Goal: Task Accomplishment & Management: Complete application form

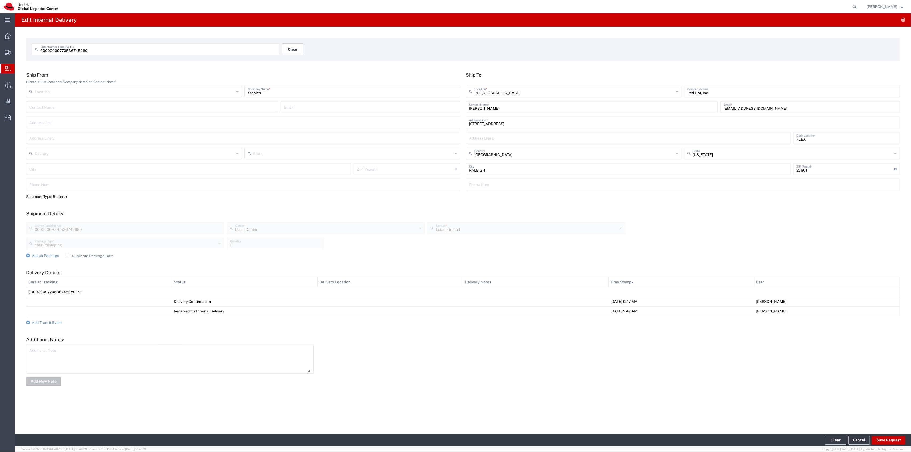
click at [297, 52] on button "Clear" at bounding box center [292, 49] width 21 height 12
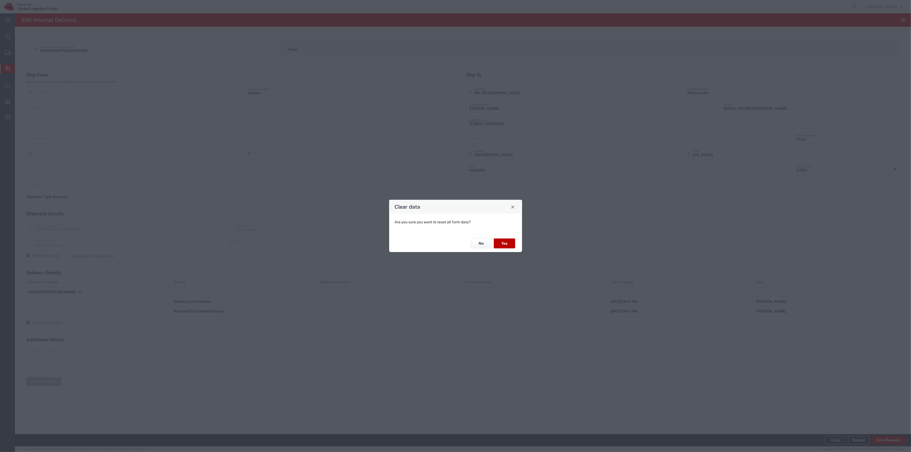
click at [507, 243] on button "Yes" at bounding box center [504, 244] width 21 height 10
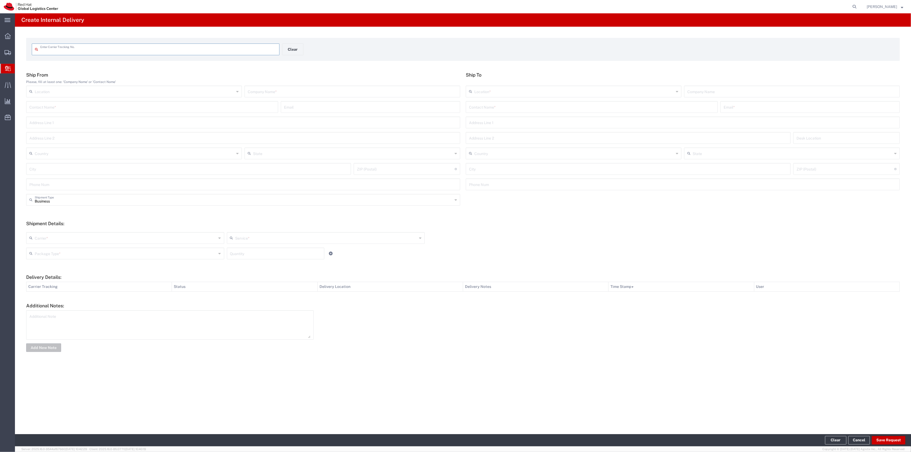
click at [237, 51] on input "text" at bounding box center [158, 48] width 236 height 9
type input "883171305015"
click at [508, 101] on div "Contact Name *" at bounding box center [592, 107] width 252 height 12
drag, startPoint x: 494, startPoint y: 106, endPoint x: 419, endPoint y: 102, distance: 75.6
click at [419, 102] on div "Ship From Please, fill at least one: 'Company Name' or 'Contact Name' Location …" at bounding box center [462, 133] width 879 height 122
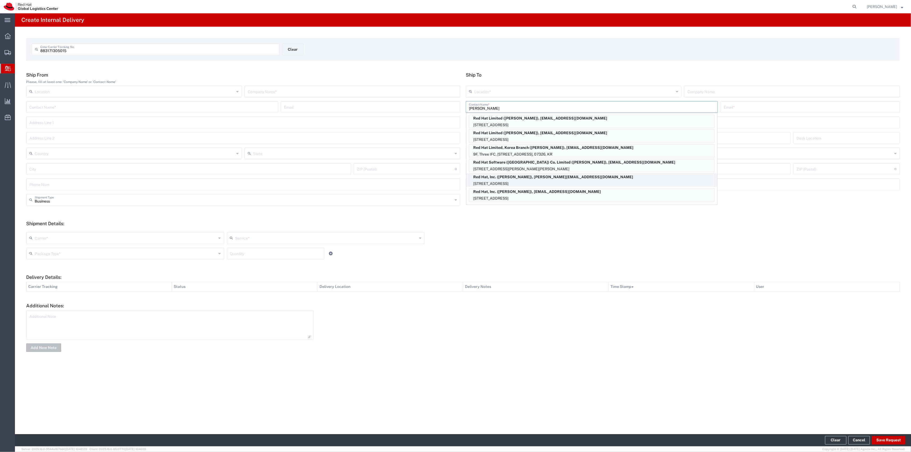
scroll to position [25, 0]
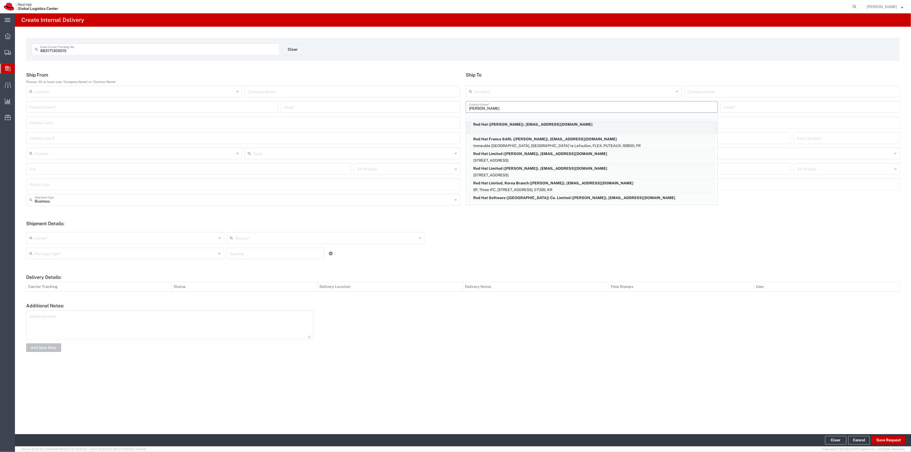
type input "[PERSON_NAME]"
click at [558, 122] on p "Red Hat ([PERSON_NAME]), [EMAIL_ADDRESS][DOMAIN_NAME]" at bounding box center [591, 124] width 245 height 7
type input "RH - [GEOGRAPHIC_DATA]"
type input "Red Hat"
type input "[PERSON_NAME]"
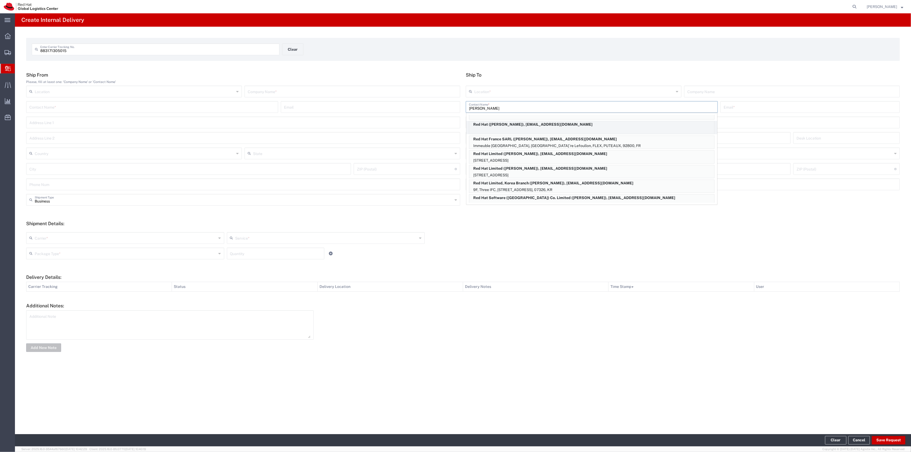
type input "[EMAIL_ADDRESS][DOMAIN_NAME]"
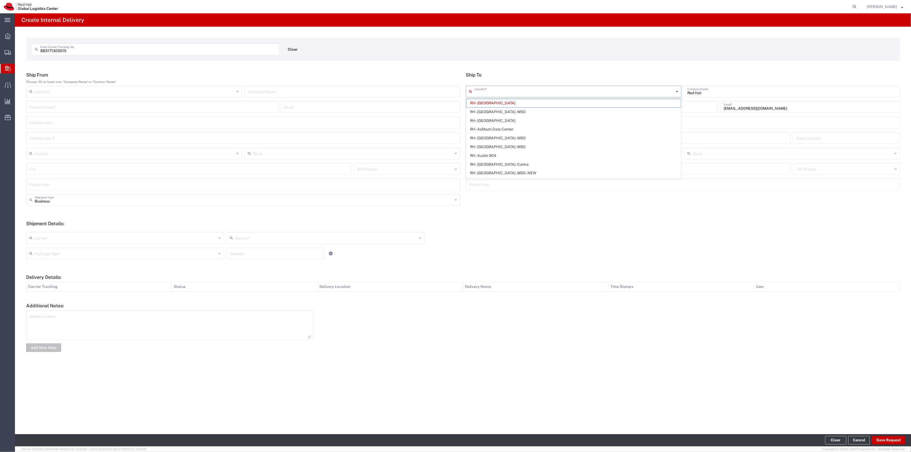
click at [523, 92] on input "text" at bounding box center [574, 90] width 200 height 9
click at [507, 101] on span "RH - [GEOGRAPHIC_DATA]" at bounding box center [573, 103] width 215 height 8
click at [503, 91] on input "text" at bounding box center [574, 90] width 200 height 9
click at [493, 110] on span "RH - [GEOGRAPHIC_DATA]" at bounding box center [573, 112] width 215 height 8
type input "RH - [GEOGRAPHIC_DATA]"
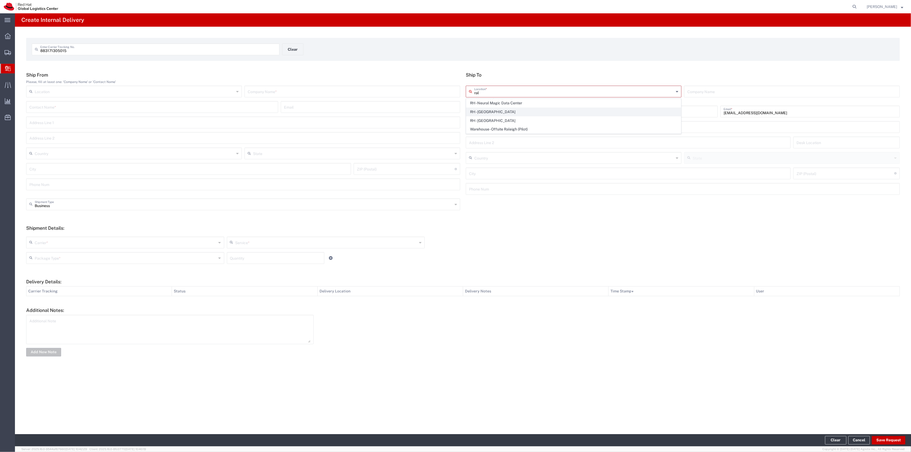
type input "Red Hat, Inc."
type input "[STREET_ADDRESS]"
type input "[GEOGRAPHIC_DATA]"
type input "RALEIGH"
type input "27601"
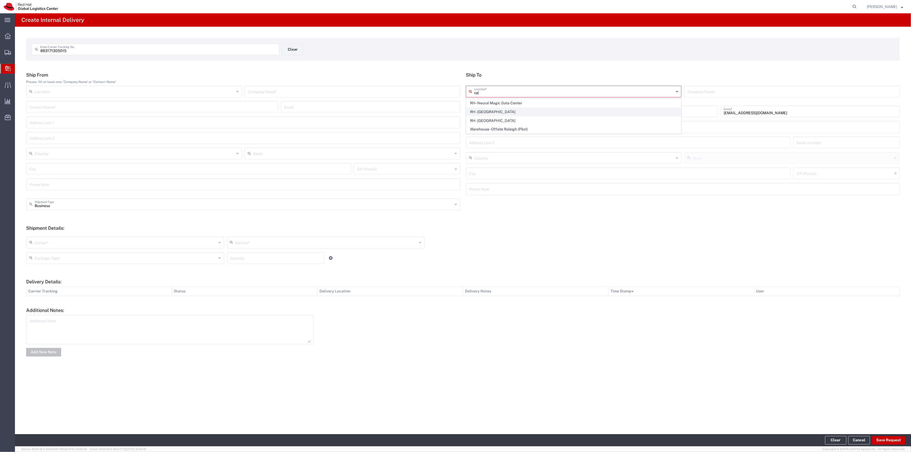
type input "[PHONE_NUMBER]"
type input "[US_STATE]"
click at [428, 87] on input "text" at bounding box center [352, 90] width 209 height 9
type input "FedEx"
click at [152, 241] on input "text" at bounding box center [126, 237] width 182 height 9
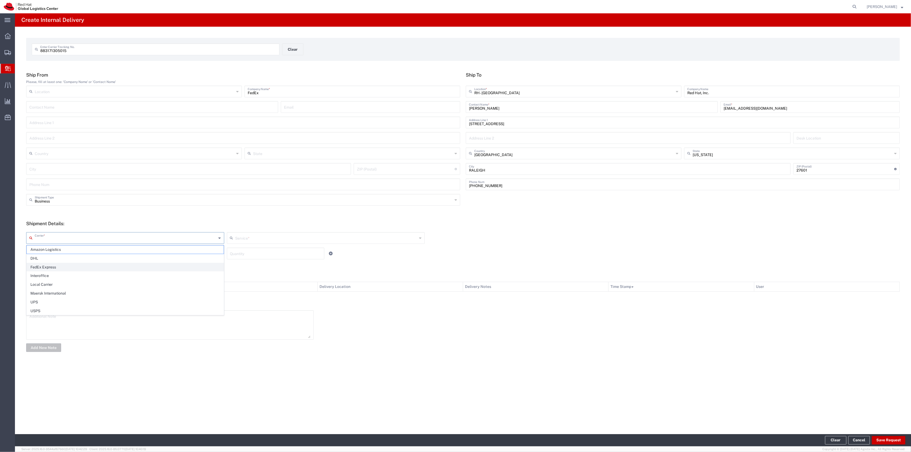
click at [114, 264] on span "FedEx Express" at bounding box center [125, 267] width 197 height 8
type input "FedEx Express"
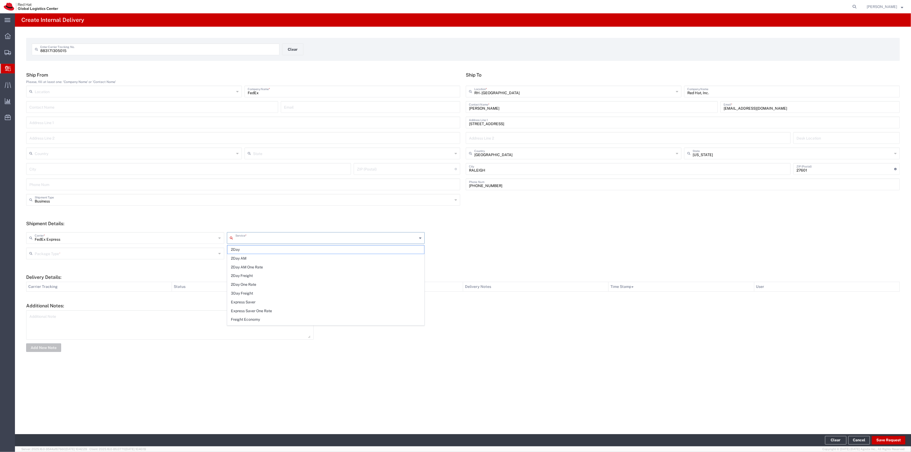
click at [259, 241] on input "text" at bounding box center [326, 237] width 182 height 9
click at [245, 292] on span "Ground" at bounding box center [325, 293] width 197 height 8
type input "Ground"
click at [205, 250] on input "text" at bounding box center [126, 252] width 182 height 9
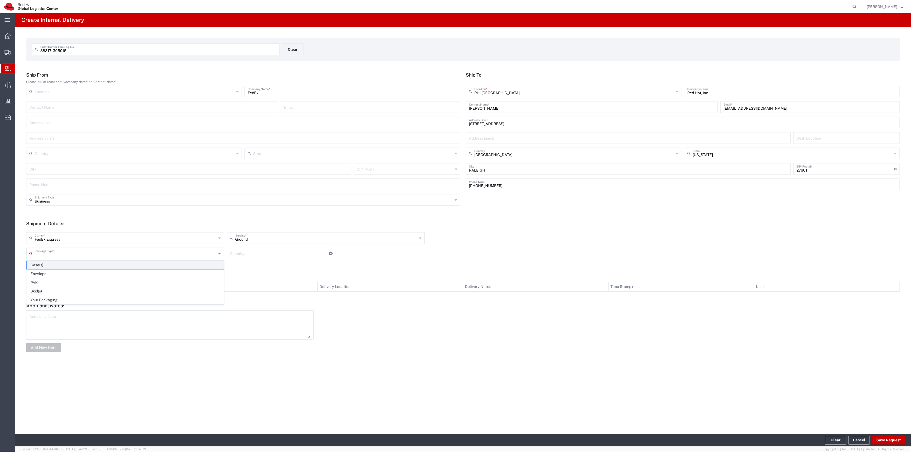
click at [149, 265] on span "Case(s)" at bounding box center [125, 265] width 197 height 8
type input "Case(s)"
click at [257, 249] on input "1" at bounding box center [275, 252] width 91 height 9
type input "1"
click at [884, 446] on footer "Clear Cancel Save Request" at bounding box center [463, 440] width 896 height 12
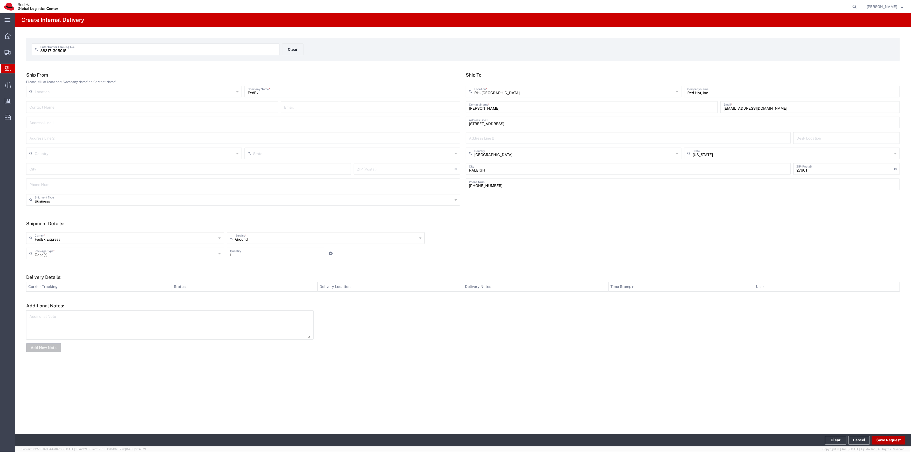
click at [885, 440] on button "Save Request" at bounding box center [888, 440] width 34 height 9
type input "[GEOGRAPHIC_DATA]"
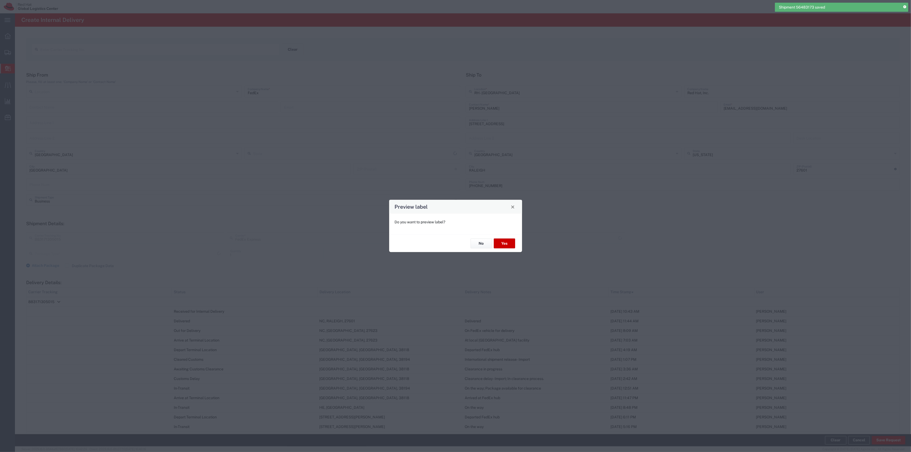
type input "Case(s)"
type input "International Priority Freight"
click at [472, 244] on button "No" at bounding box center [480, 244] width 21 height 10
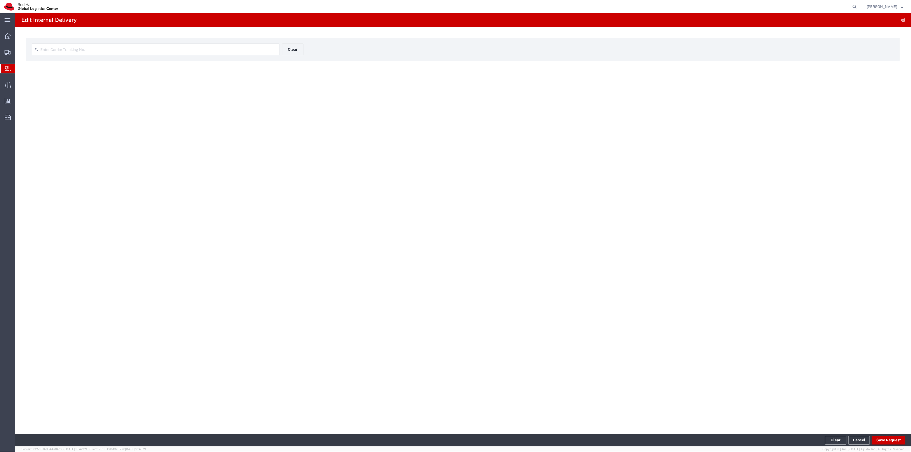
type input "883171305015"
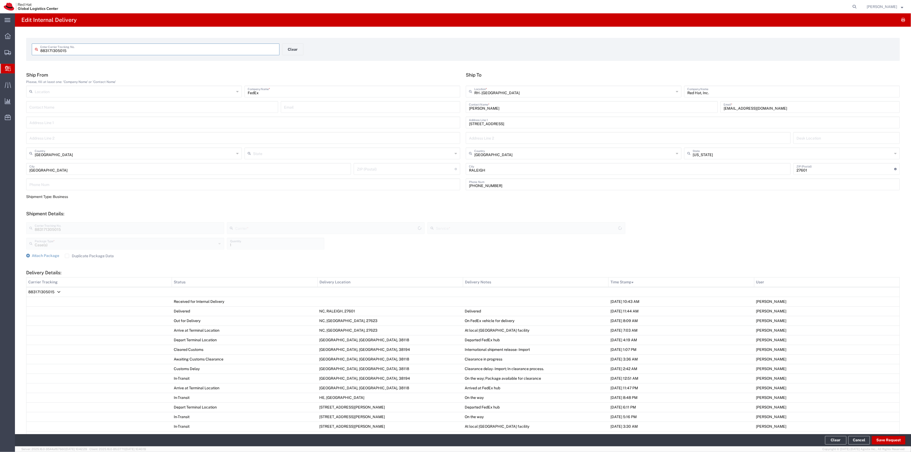
type input "International Priority Freight"
type input "FedEx Express"
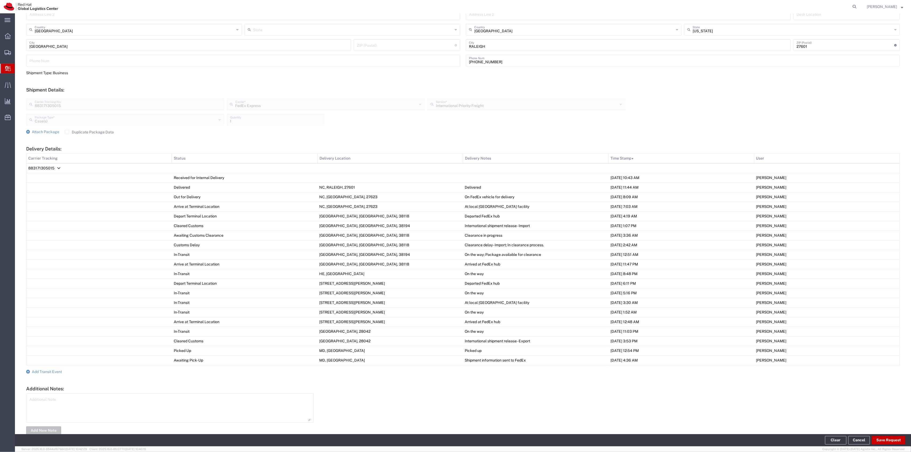
scroll to position [138, 0]
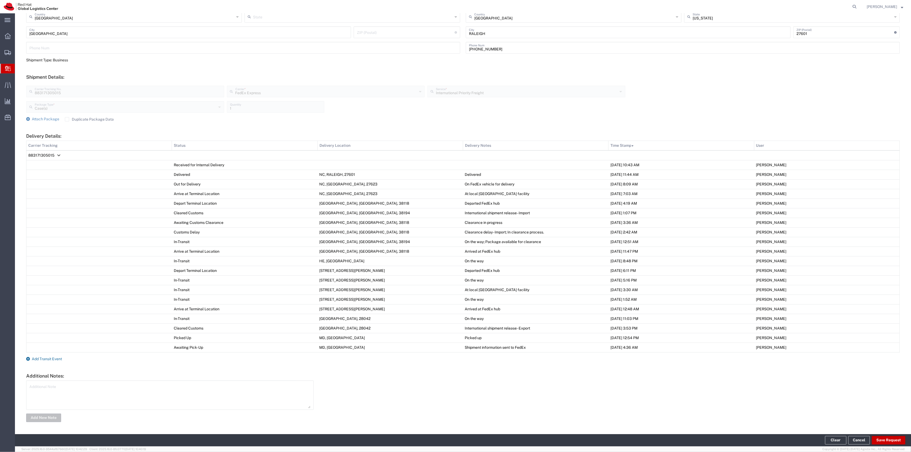
click at [57, 359] on span "Add Transit Event" at bounding box center [47, 359] width 30 height 4
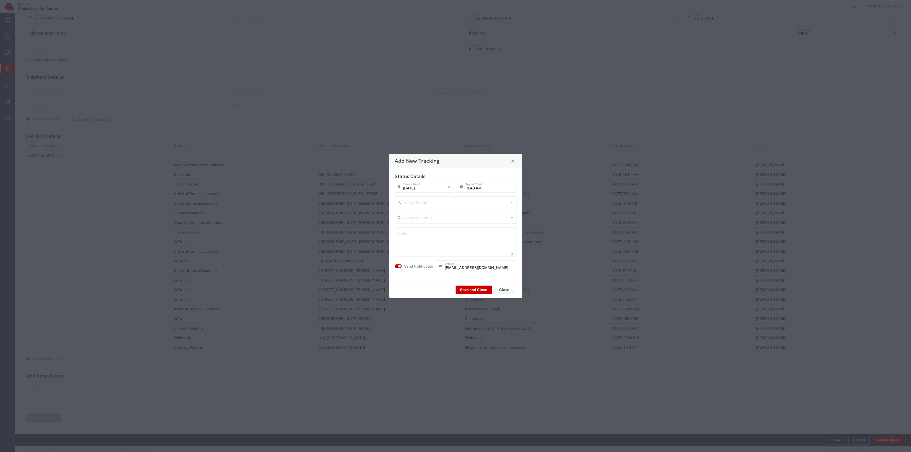
click at [440, 206] on input "text" at bounding box center [456, 201] width 106 height 9
click at [419, 215] on span "Delivery Confirmation" at bounding box center [455, 214] width 120 height 8
type input "Delivery Confirmation"
drag, startPoint x: 446, startPoint y: 282, endPoint x: 459, endPoint y: 284, distance: 13.5
click at [453, 283] on div "Save and Close Close" at bounding box center [455, 289] width 133 height 17
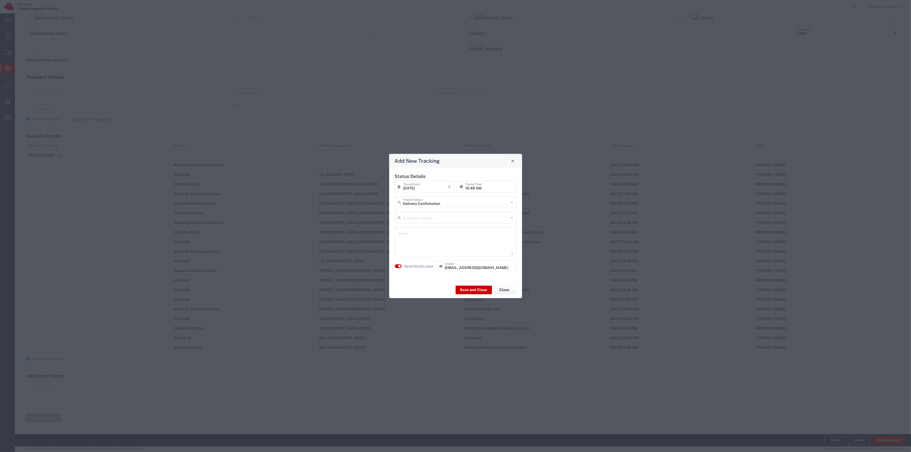
click at [460, 284] on div "Save and Close Close" at bounding box center [455, 289] width 133 height 17
click at [461, 287] on button "Save and Close" at bounding box center [473, 289] width 36 height 9
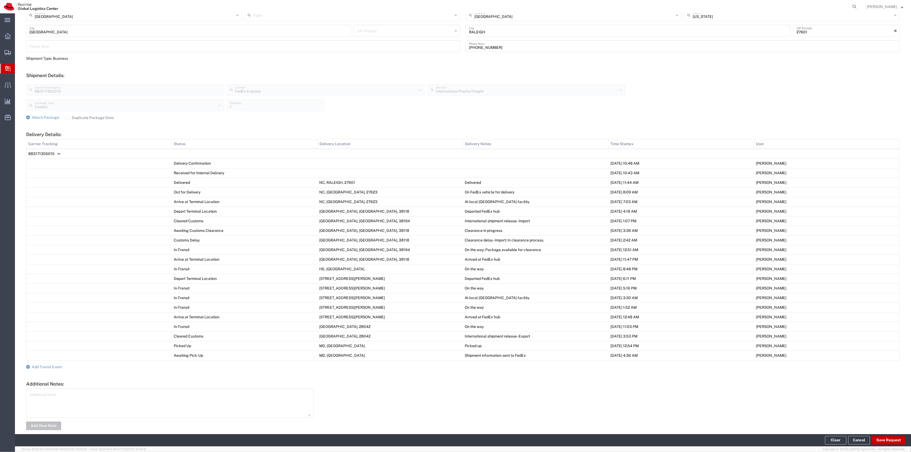
scroll to position [0, 0]
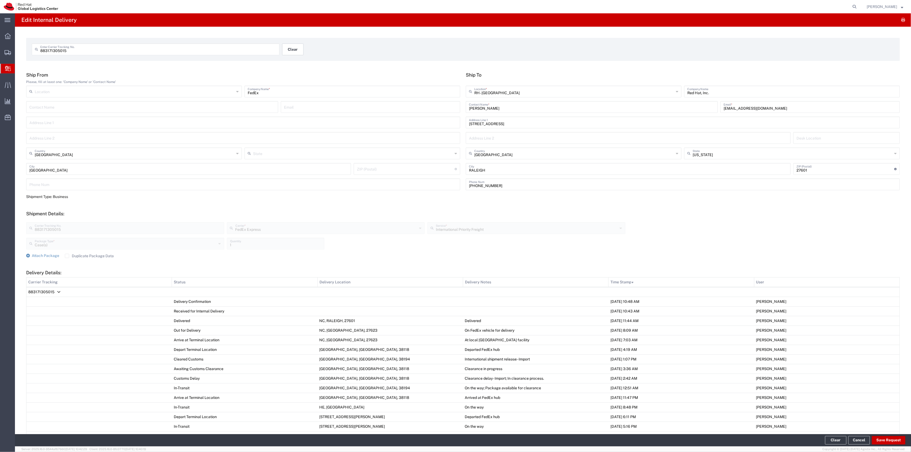
click at [284, 50] on button "Clear" at bounding box center [292, 49] width 21 height 12
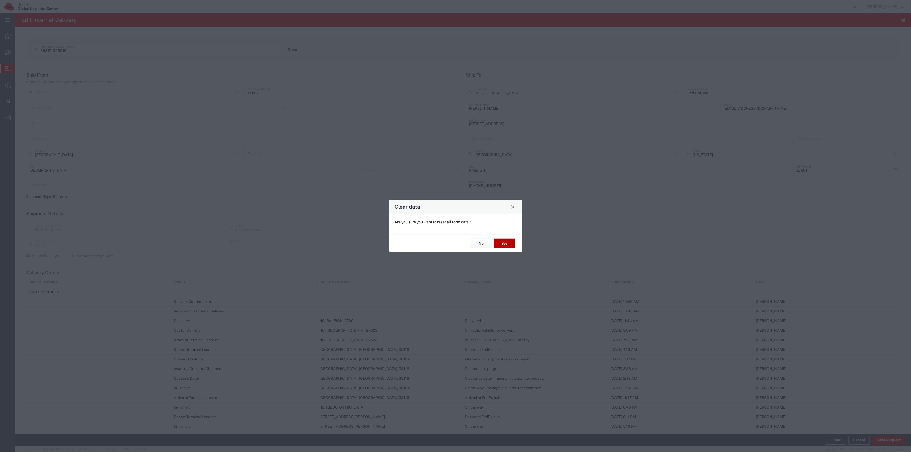
drag, startPoint x: 504, startPoint y: 240, endPoint x: 225, endPoint y: 9, distance: 362.1
click at [504, 240] on button "Yes" at bounding box center [504, 244] width 21 height 10
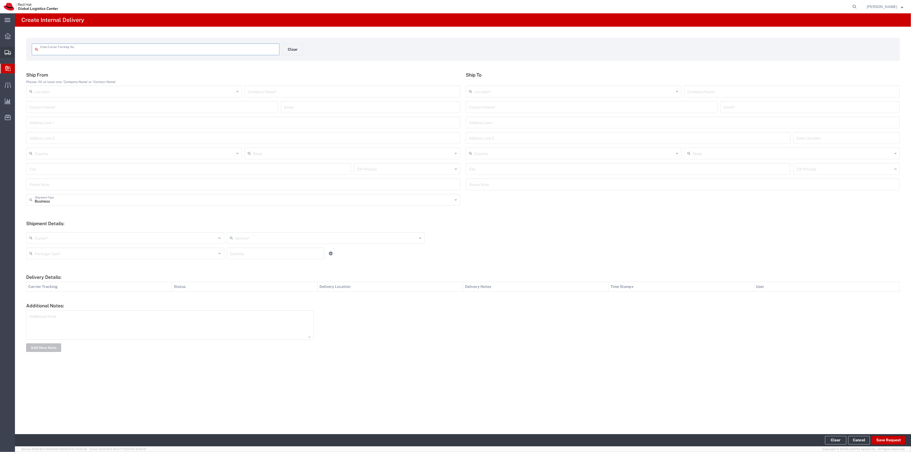
click at [0, 0] on span "Shipment Manager" at bounding box center [0, 0] width 0 height 0
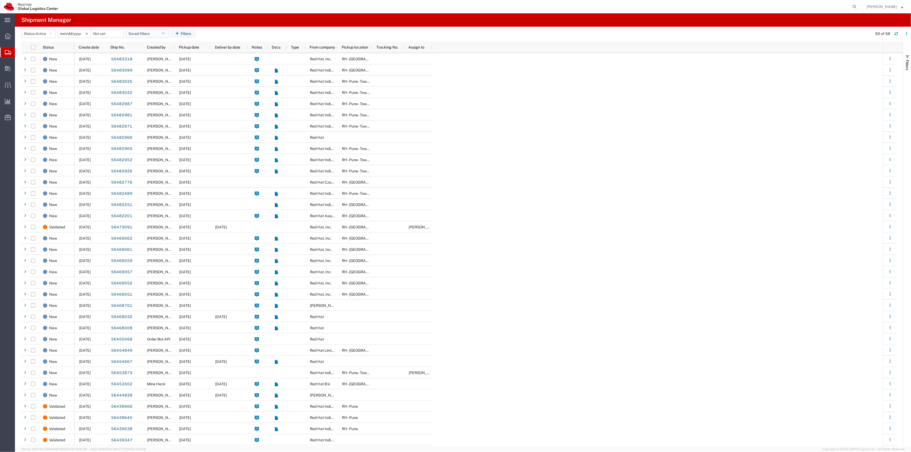
click at [155, 29] on button "Saved filters" at bounding box center [147, 33] width 43 height 9
click at [154, 51] on div at bounding box center [166, 45] width 80 height 13
click at [154, 52] on span "New filter save" at bounding box center [162, 57] width 70 height 10
type input "[DATE]"
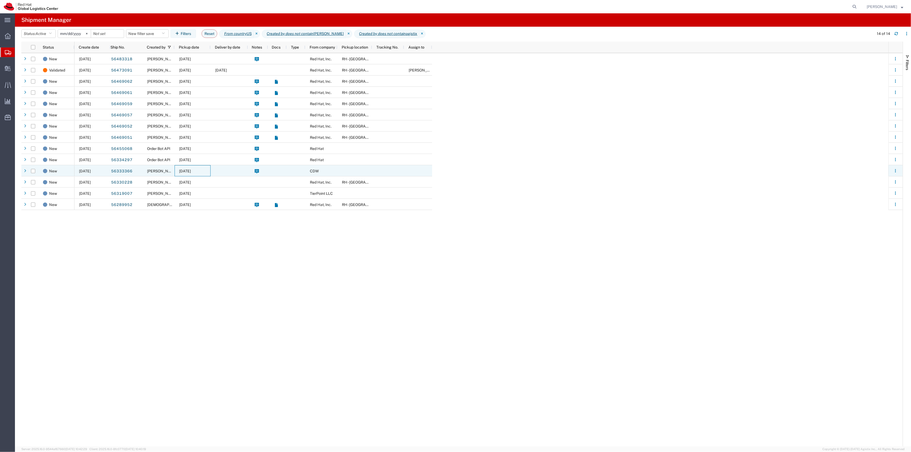
click at [189, 171] on span "[DATE]" at bounding box center [185, 171] width 12 height 4
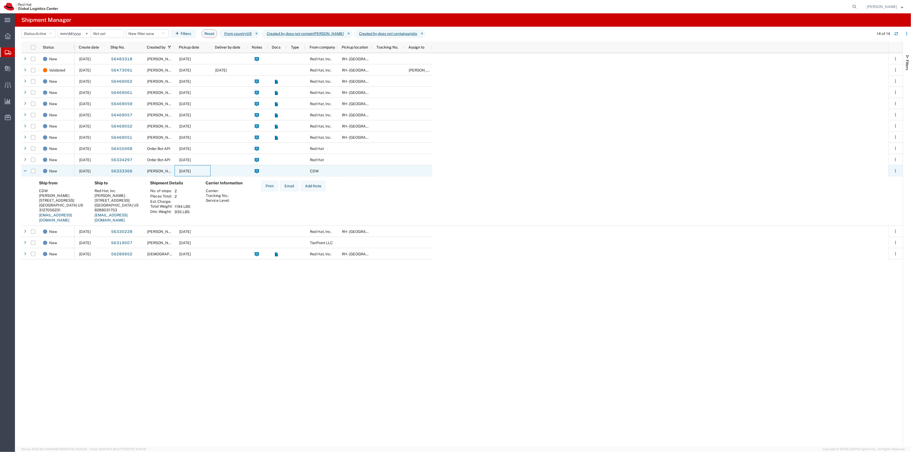
click at [189, 171] on span "[DATE]" at bounding box center [185, 171] width 12 height 4
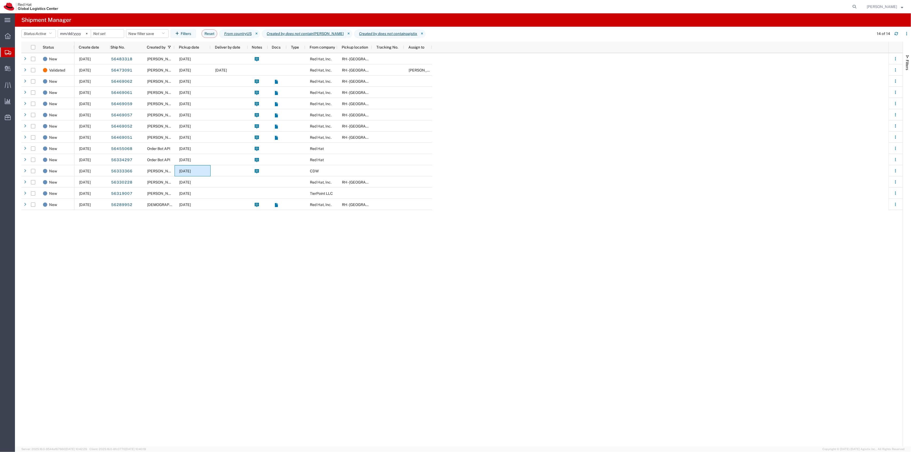
click at [859, 11] on form at bounding box center [854, 6] width 9 height 13
click at [858, 7] on icon at bounding box center [853, 6] width 7 height 7
paste input "56334297"
type input "56334297"
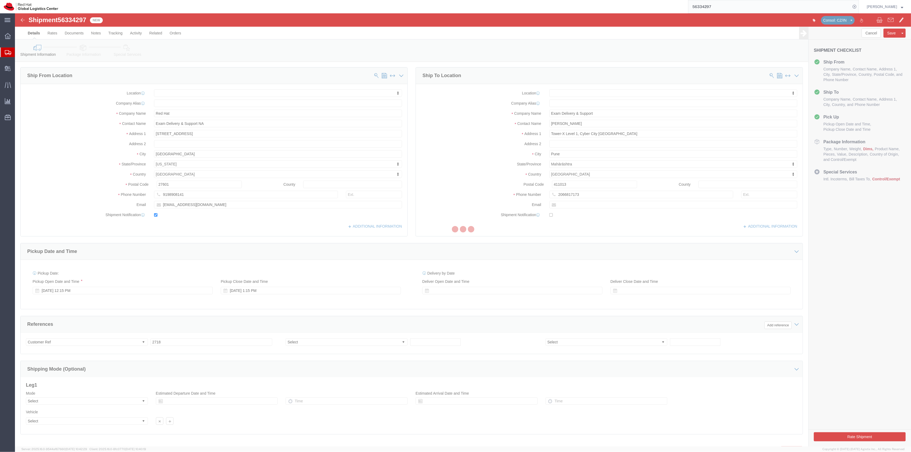
select select
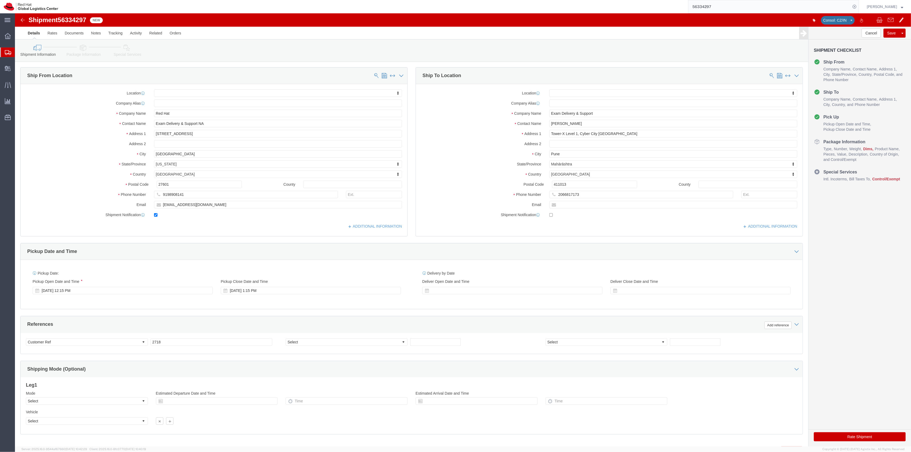
click link "Package Information"
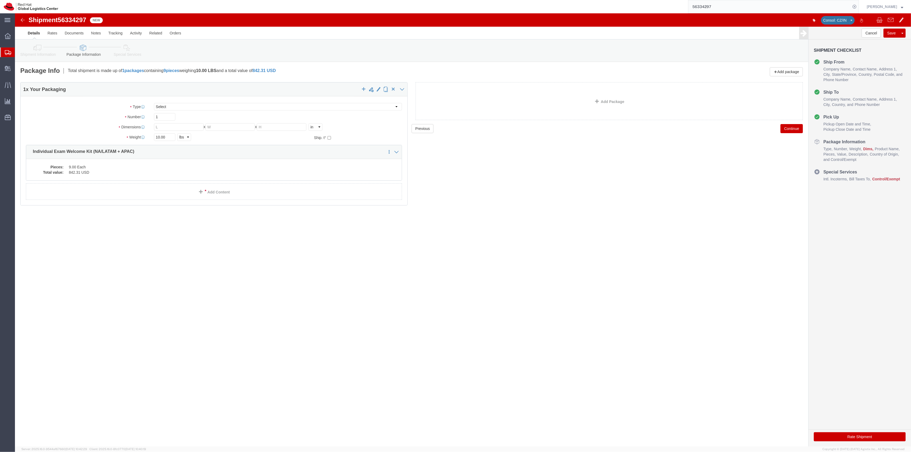
click at [0, 0] on span "Shipment Manager" at bounding box center [0, 0] width 0 height 0
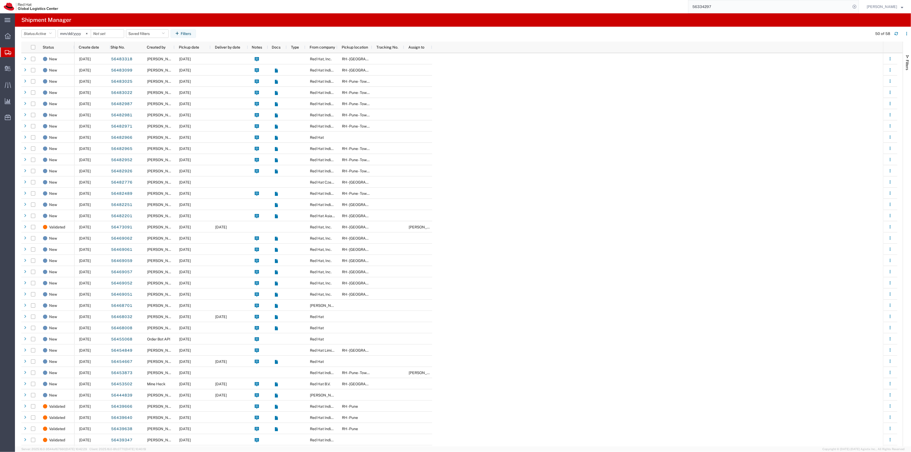
click at [0, 0] on span "Create Shipment" at bounding box center [0, 0] width 0 height 0
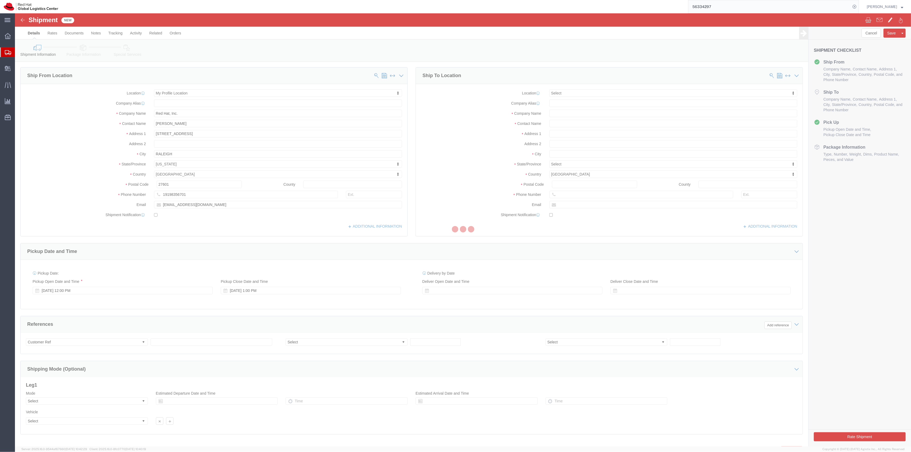
select select
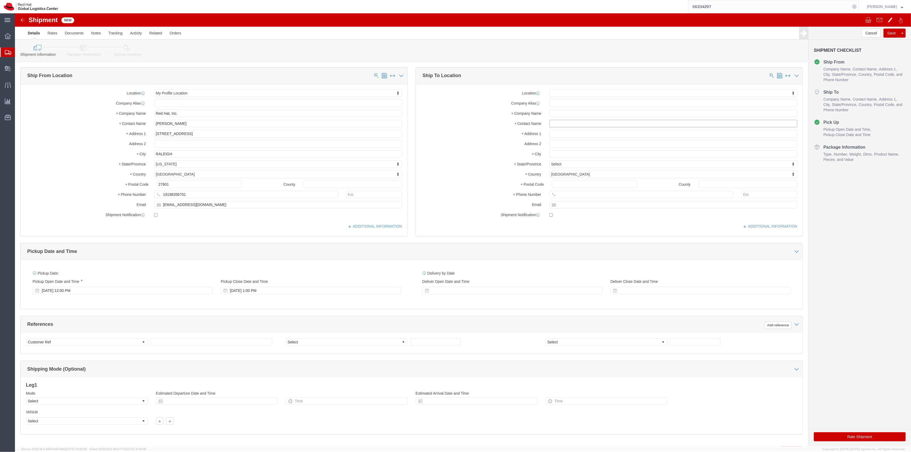
click input "text"
paste input "[PERSON_NAME]"
type input "[PERSON_NAME]"
click p "- Red Hat Inc. - ([PERSON_NAME]) [STREET_ADDRESS]"
select select "37929"
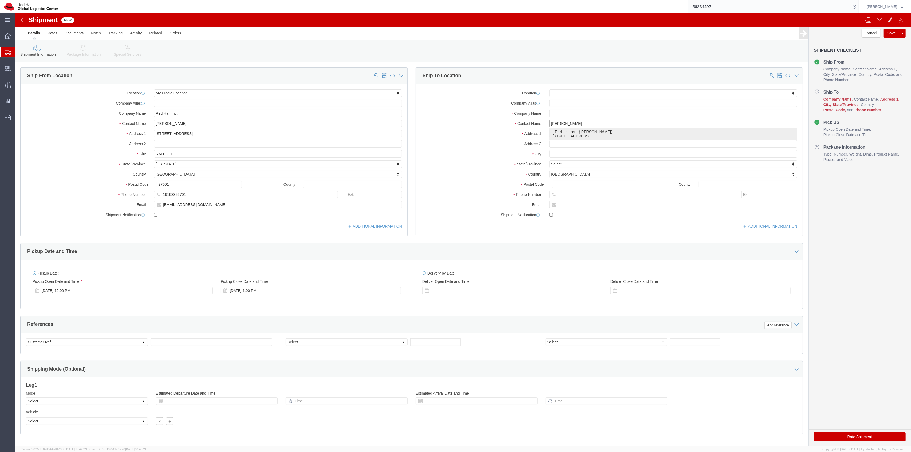
select select "MA"
type input "[PERSON_NAME]"
click link "Package Information"
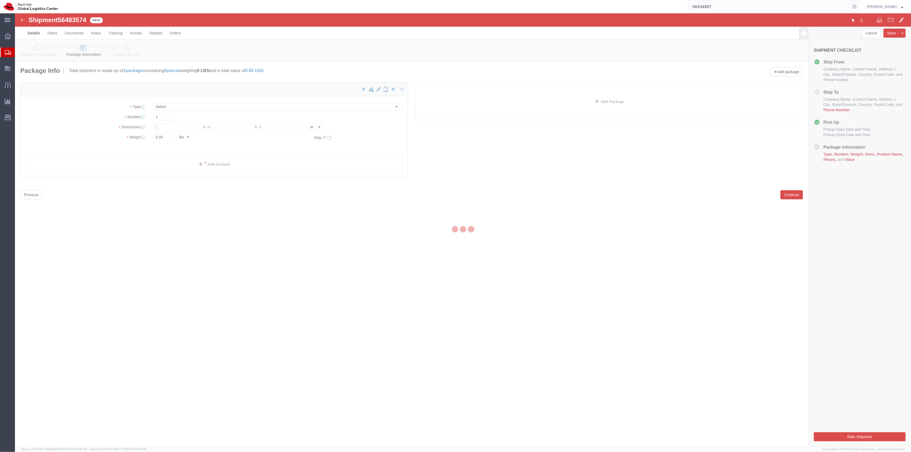
select select
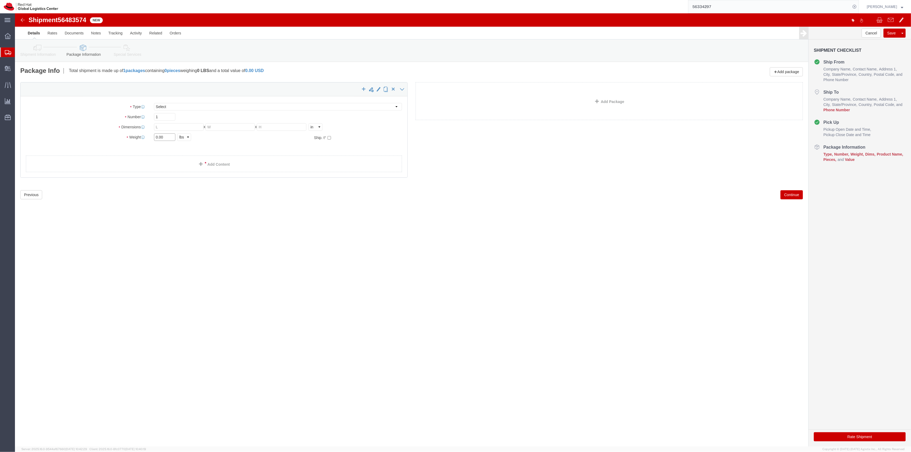
drag, startPoint x: 141, startPoint y: 124, endPoint x: 105, endPoint y: 117, distance: 37.1
click div "Package Type Select Case(s) Crate(s) Envelope Large Box Medium Box PAK Skid(s) …"
type input "29"
drag, startPoint x: 145, startPoint y: 92, endPoint x: 149, endPoint y: 93, distance: 5.1
click select "Select Case(s) Crate(s) Envelope Large Box Medium Box PAK Skid(s) Small Box Sma…"
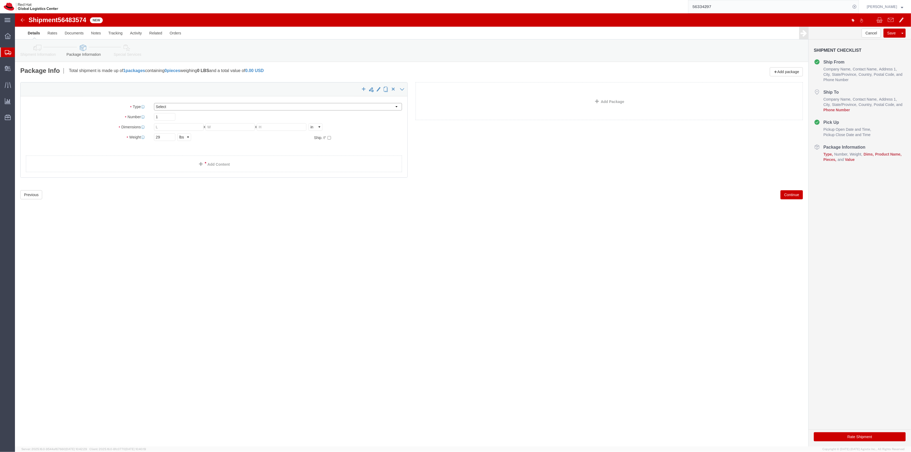
select select "YRPK"
click select "Select Case(s) Crate(s) Envelope Large Box Medium Box PAK Skid(s) Small Box Sma…"
click input "text"
type input "18"
type input "16"
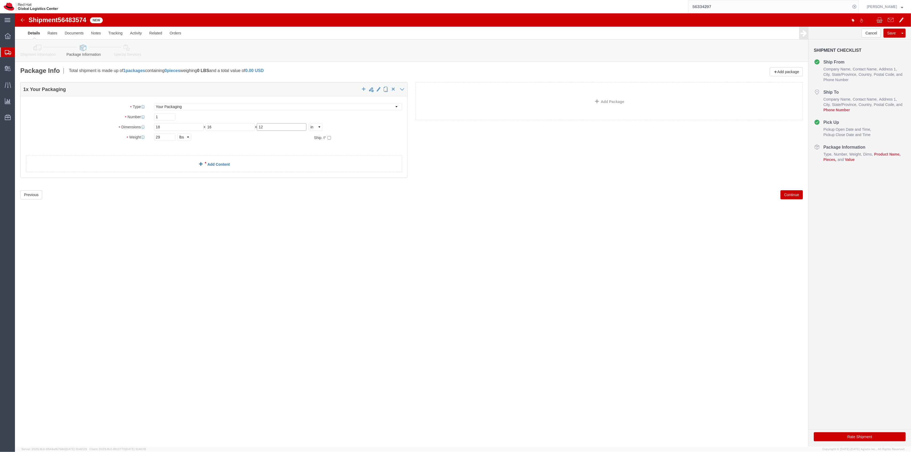
type input "12"
click link "Add Content"
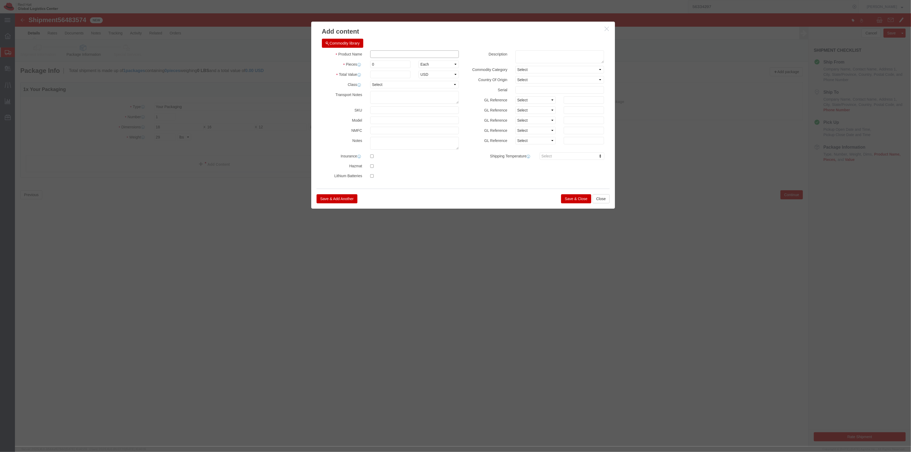
click input "text"
type input "Notebooks"
type input "78"
click input "text"
type input "451.62"
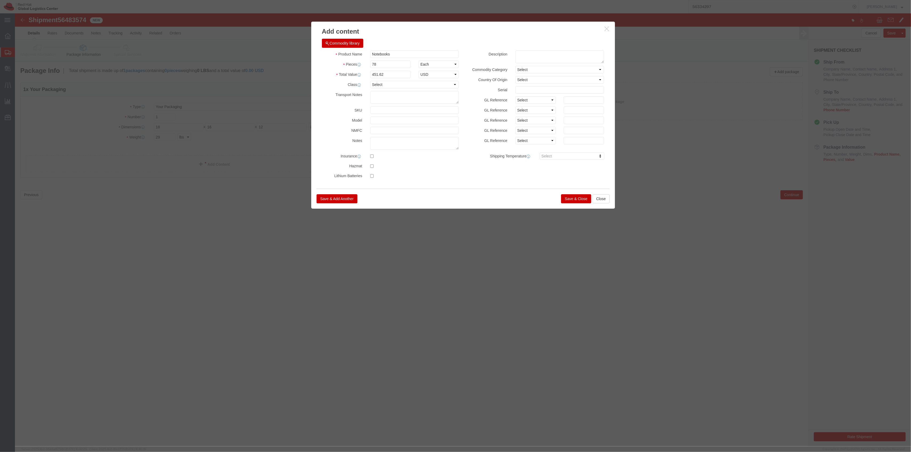
click button "Save & Close"
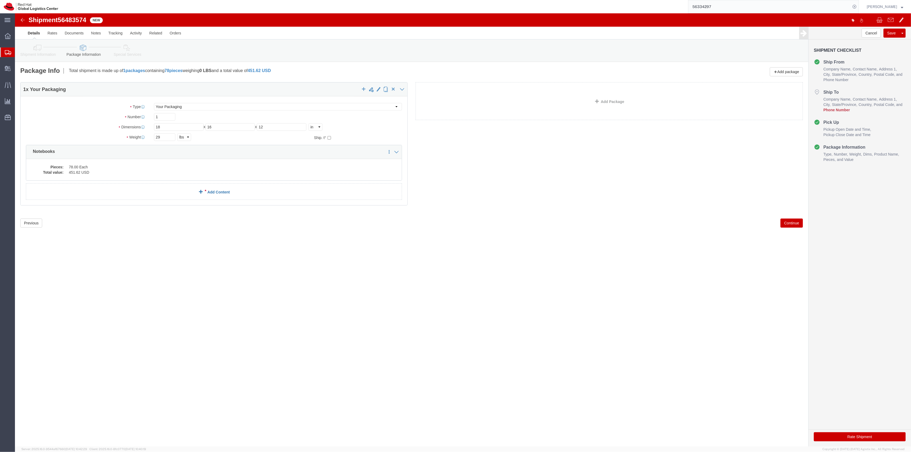
click link "Add Content"
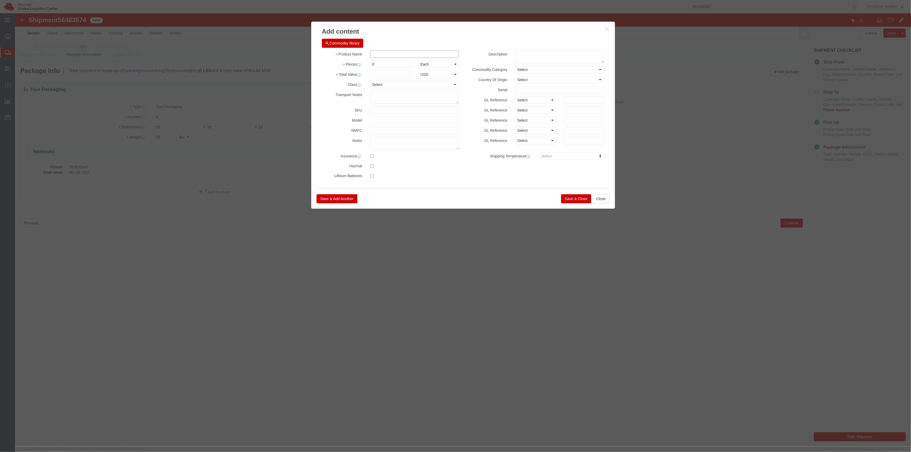
click input "text"
type input "Tote Bags"
type input "q"
type input "2"
type input "4.24"
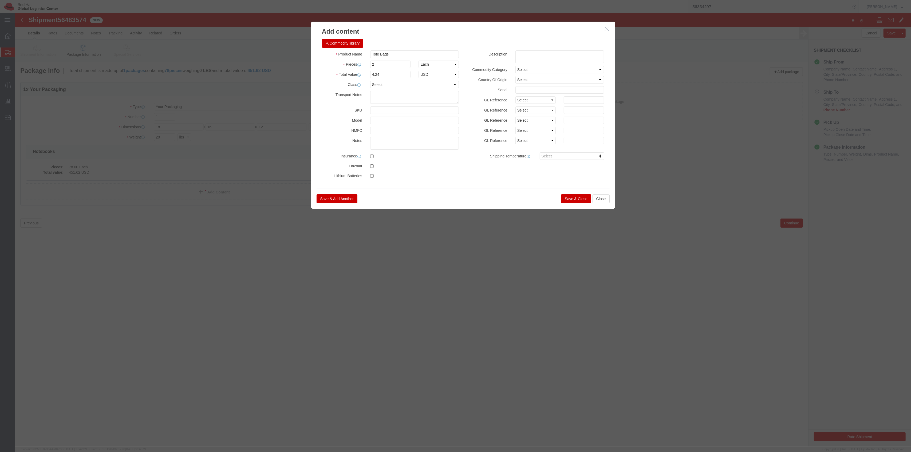
click button "Save & Close"
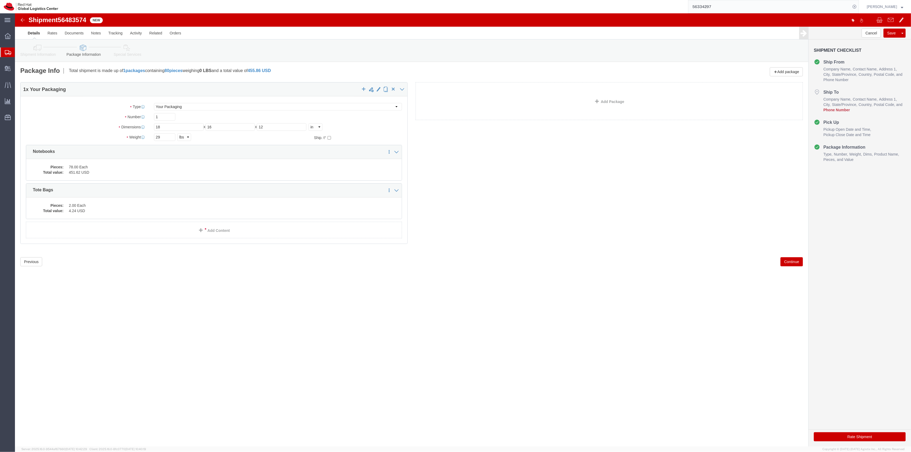
drag, startPoint x: 108, startPoint y: 32, endPoint x: 93, endPoint y: 0, distance: 35.1
click icon
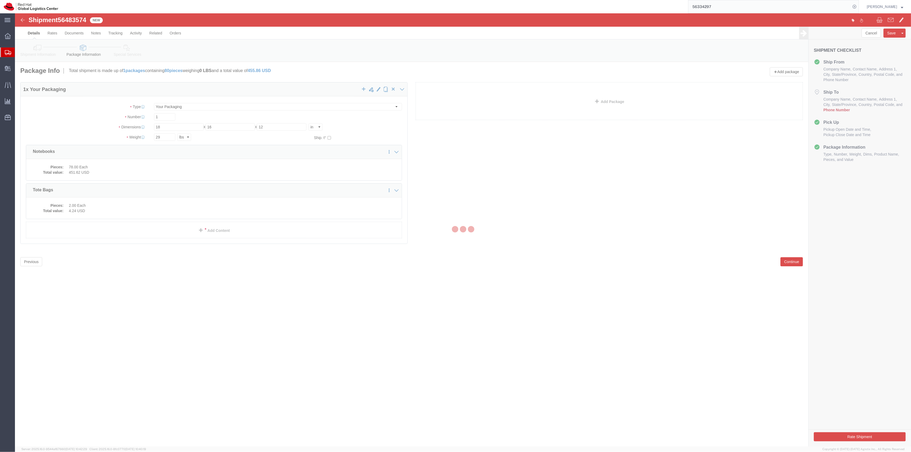
select select
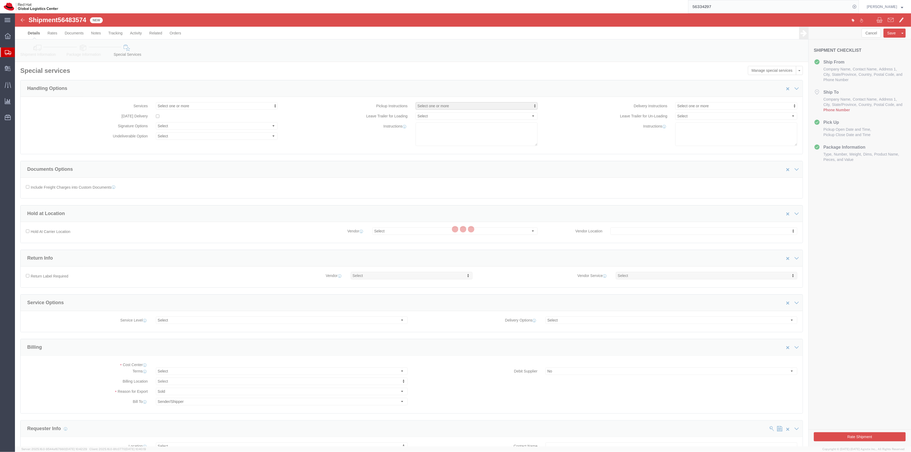
select select "COSTCENTER"
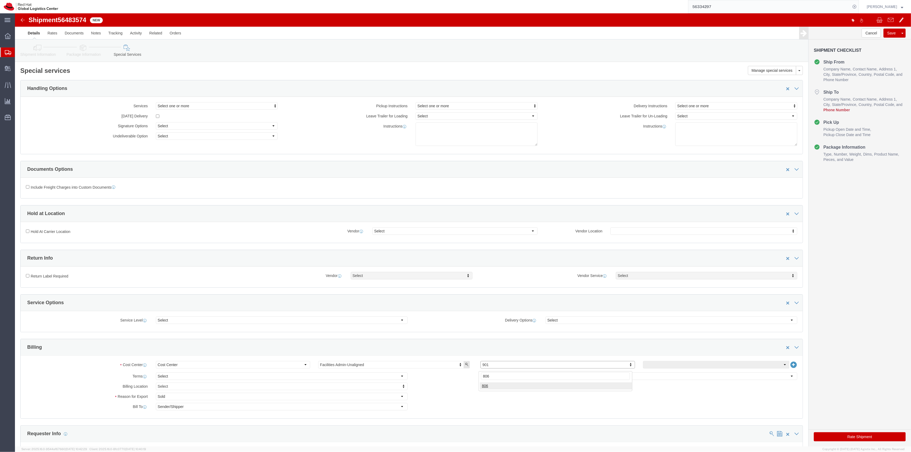
type input "806"
click link "Shipment Information"
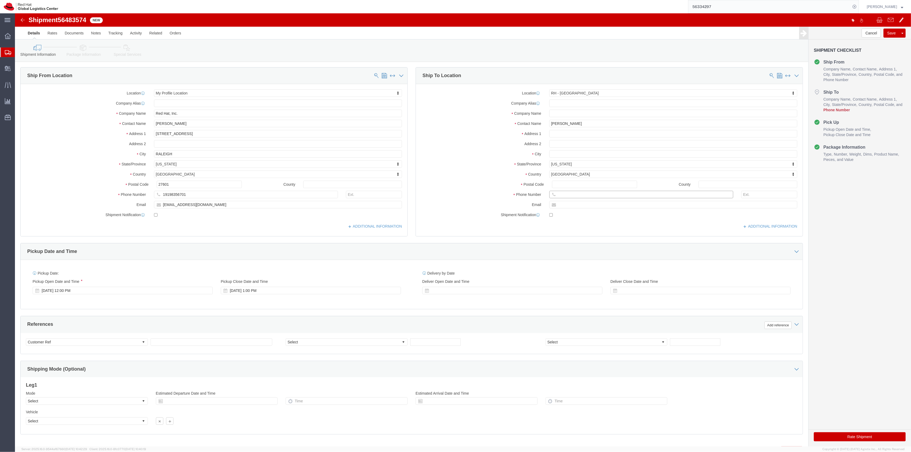
click input "text"
paste input "[PHONE_NUMBER]"
type input "[PHONE_NUMBER]"
click input "[PERSON_NAME]"
click input "text"
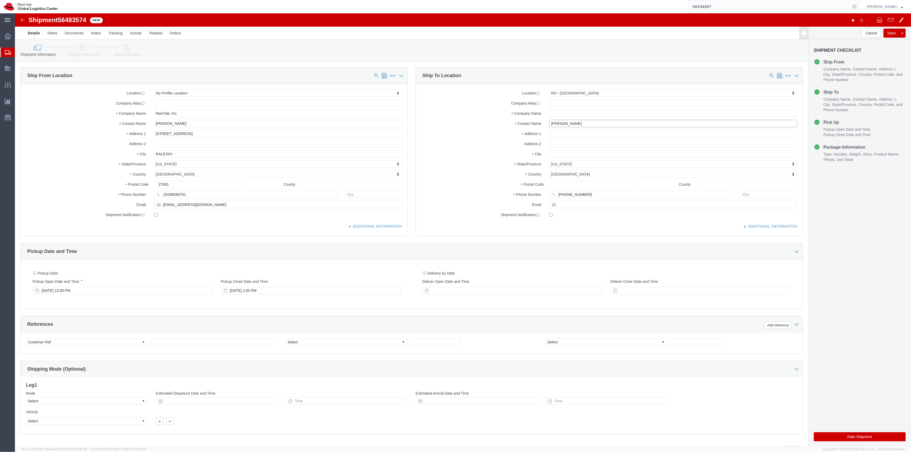
click input "[PERSON_NAME]"
type input "[PERSON_NAME] || Manager Day Swag"
click button "Rate Shipment"
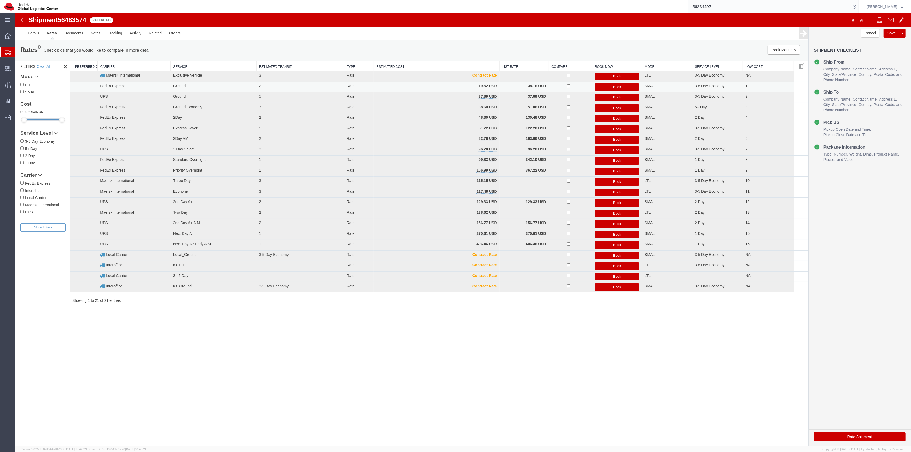
click at [613, 87] on button "Book" at bounding box center [617, 87] width 45 height 8
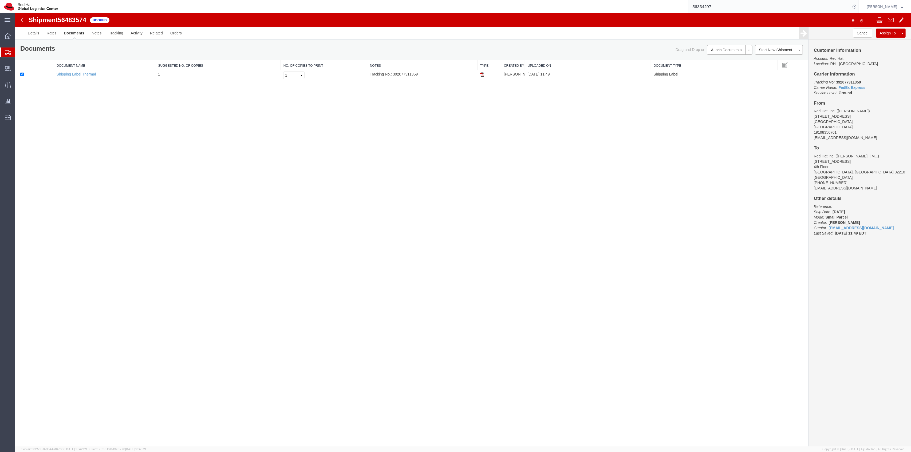
drag, startPoint x: 483, startPoint y: 75, endPoint x: 898, endPoint y: 159, distance: 423.8
click at [483, 75] on img at bounding box center [482, 74] width 4 height 4
